Goal: Find specific page/section: Find specific page/section

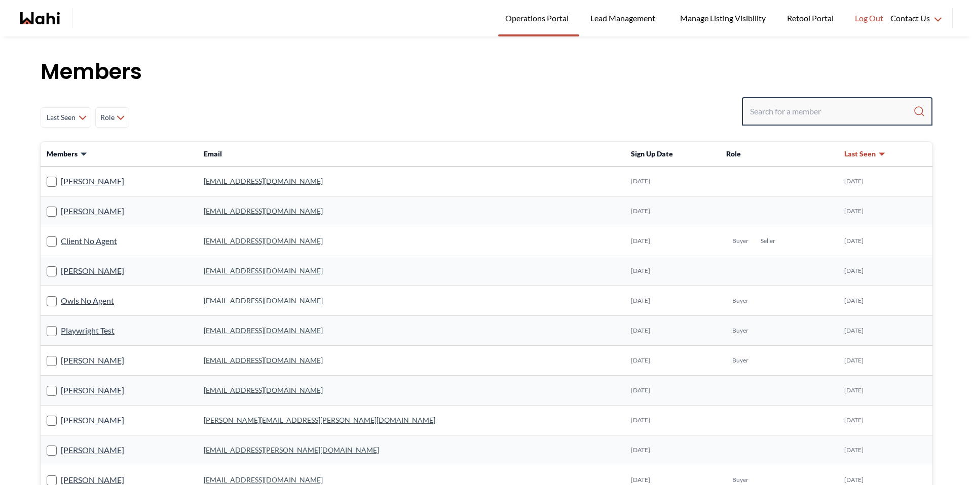
click at [790, 115] on input "Search input" at bounding box center [831, 111] width 163 height 18
type input "meighendf"
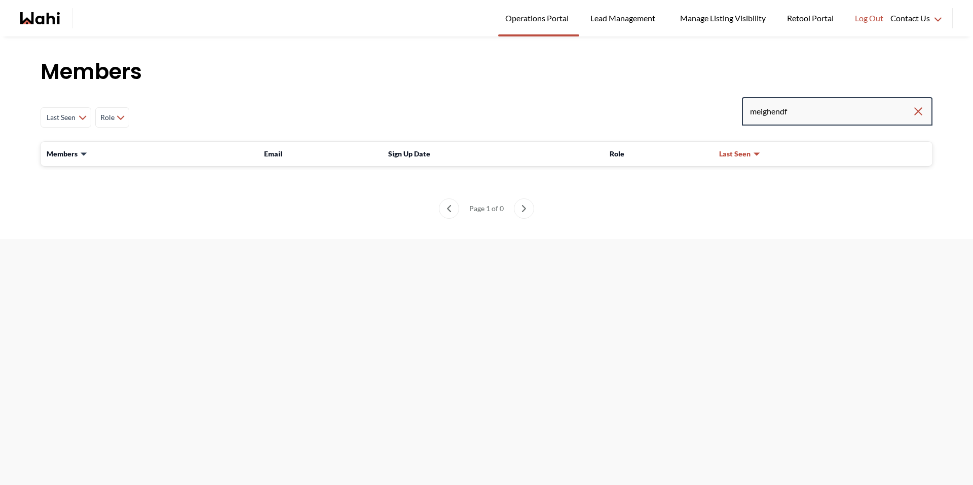
click at [791, 110] on input "meighendf" at bounding box center [831, 111] width 162 height 18
type input "[PERSON_NAME]"
click at [792, 114] on input "[PERSON_NAME]" at bounding box center [831, 111] width 162 height 18
paste input ".f@[DOMAIN_NAME]"
type input "[PERSON_NAME][EMAIL_ADDRESS][DOMAIN_NAME]"
